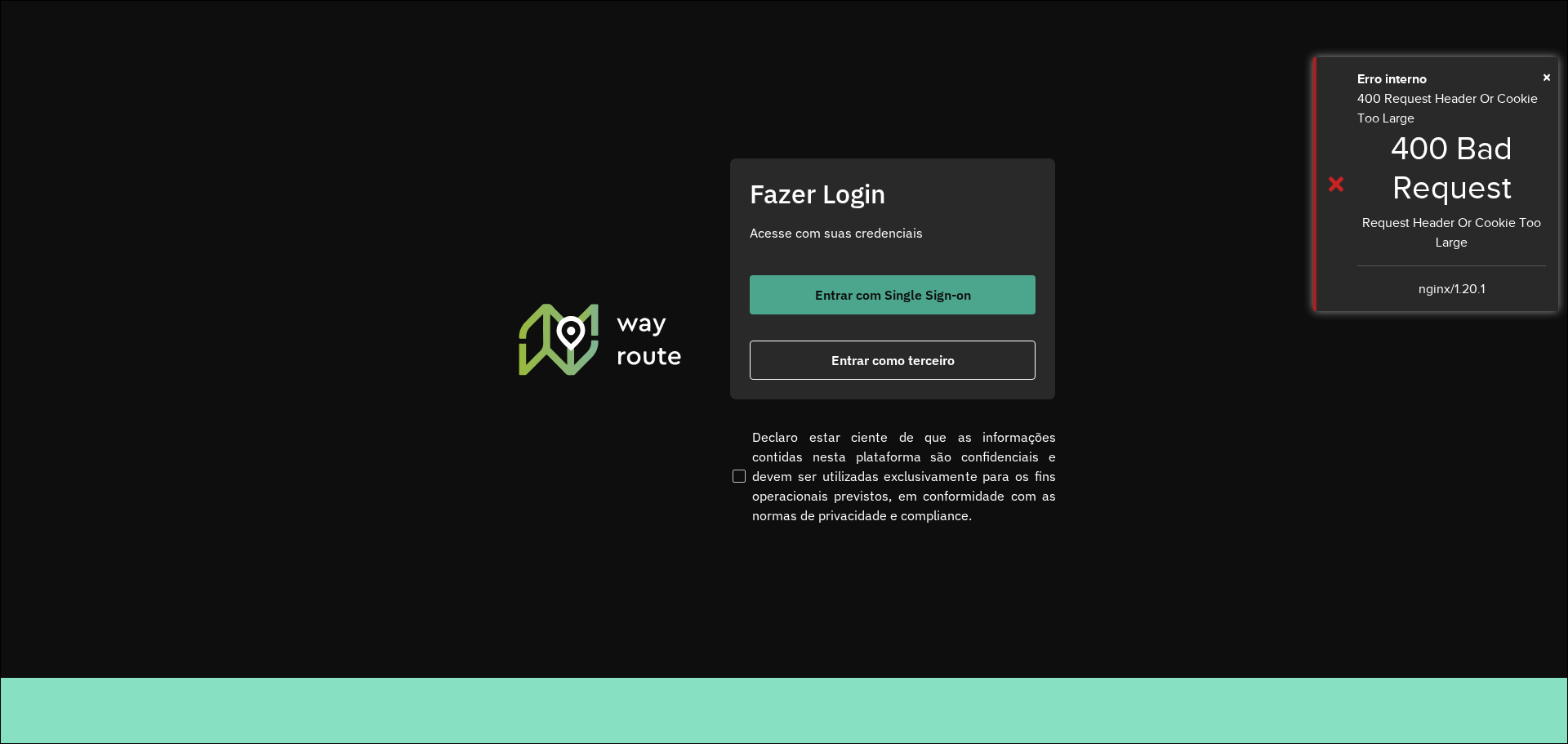
click at [944, 304] on button "Entrar com Single Sign-on" at bounding box center [893, 295] width 286 height 39
